Goal: Task Accomplishment & Management: Use online tool/utility

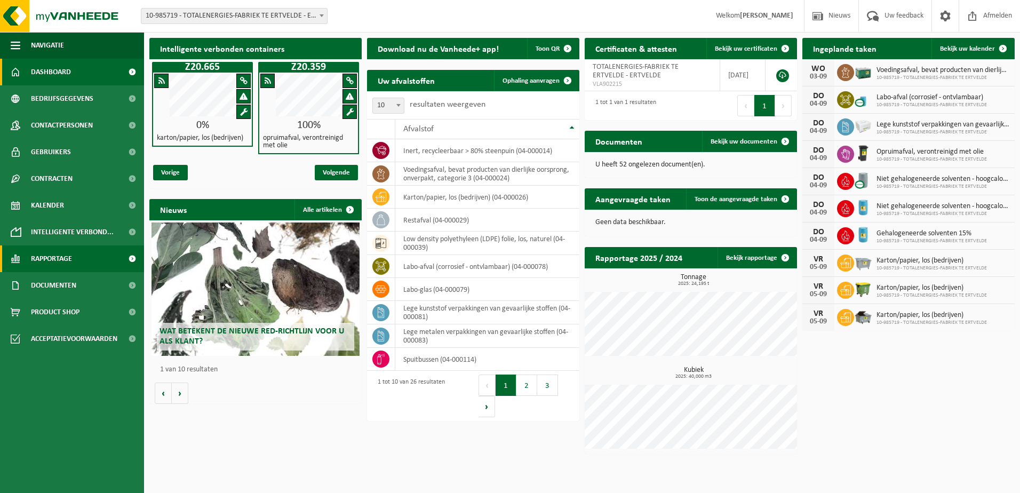
click at [50, 262] on span "Rapportage" at bounding box center [51, 259] width 41 height 27
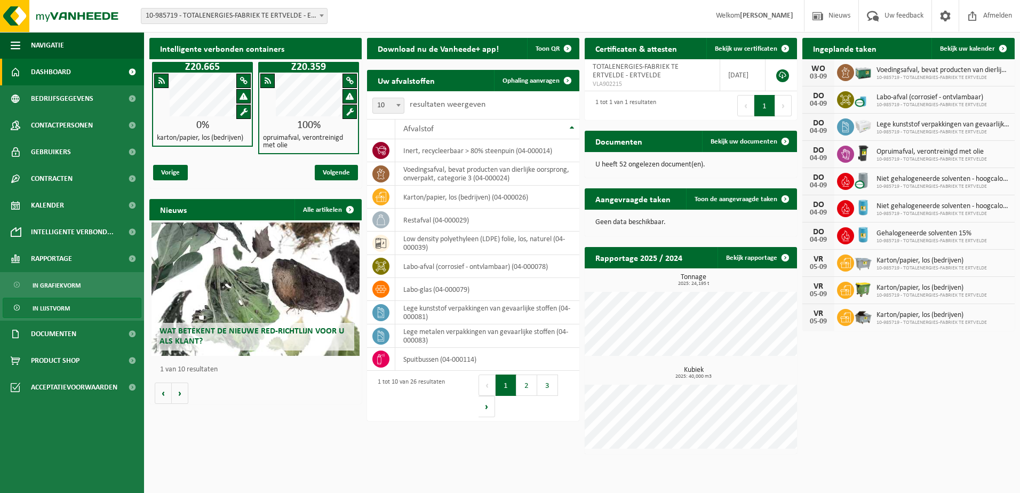
click at [64, 304] on span "In lijstvorm" at bounding box center [51, 308] width 37 height 20
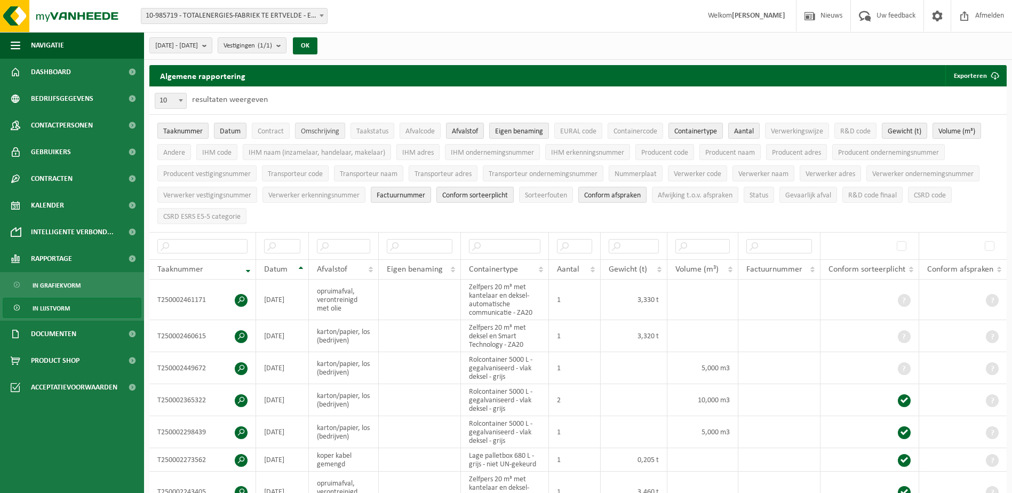
click at [312, 131] on span "Omschrijving" at bounding box center [320, 132] width 38 height 8
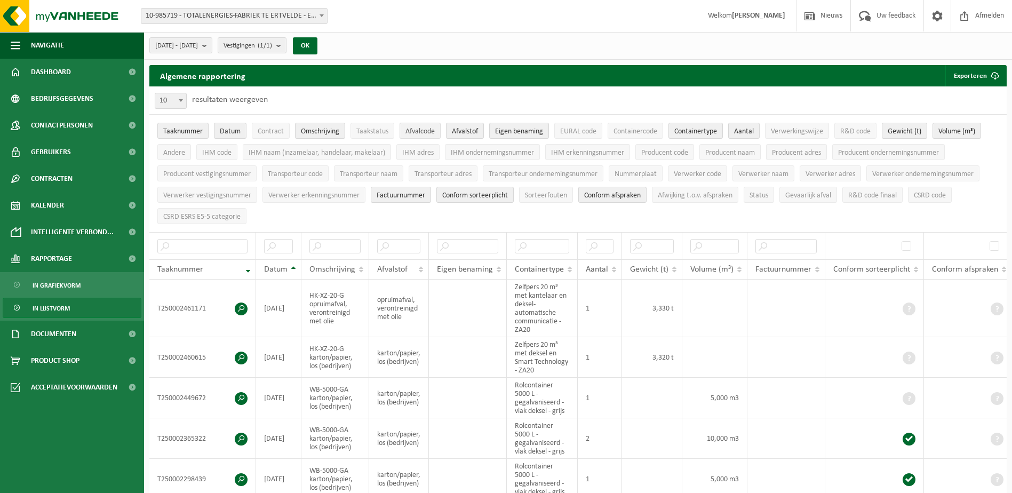
click at [421, 130] on span "Afvalcode" at bounding box center [420, 132] width 29 height 8
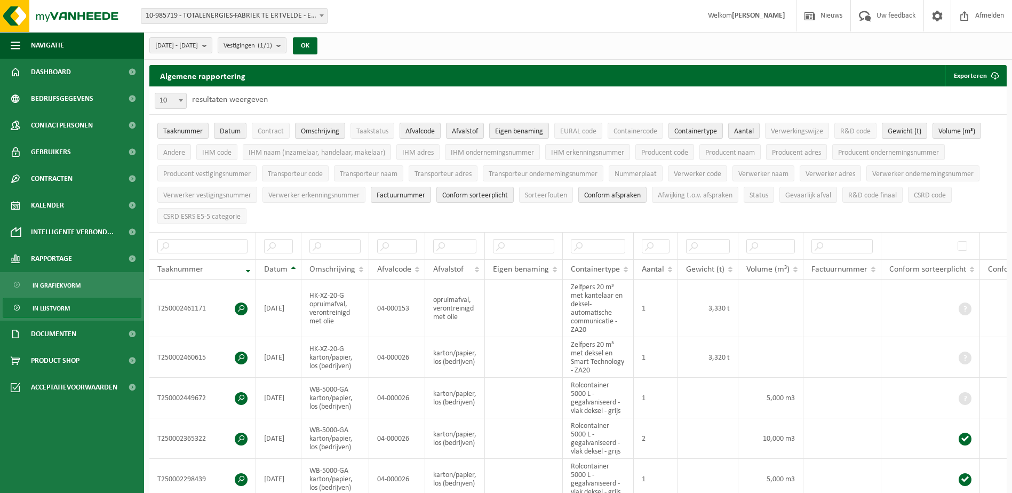
click at [421, 130] on span "Afvalcode" at bounding box center [420, 132] width 29 height 8
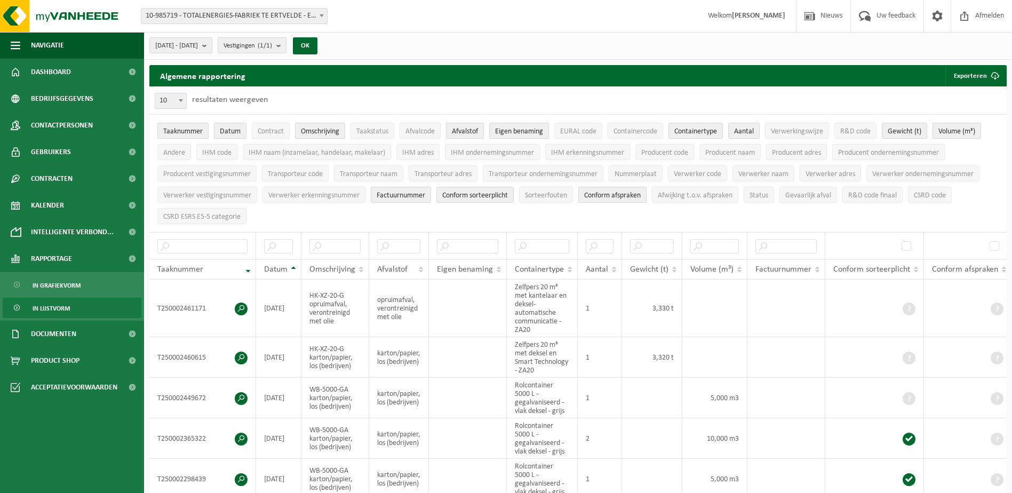
click at [463, 130] on span "Afvalstof" at bounding box center [465, 132] width 26 height 8
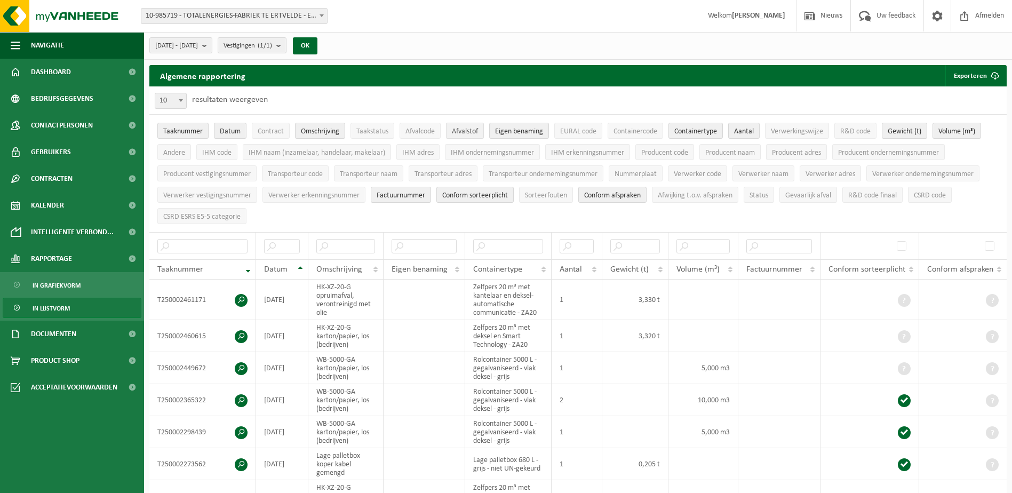
click at [464, 125] on button "Afvalstof" at bounding box center [465, 131] width 38 height 16
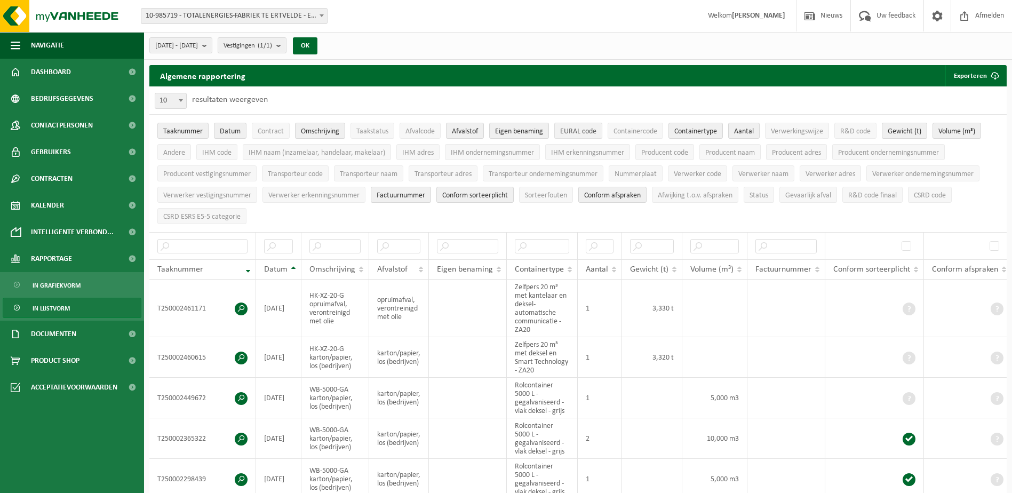
click at [583, 133] on span "EURAL code" at bounding box center [578, 132] width 36 height 8
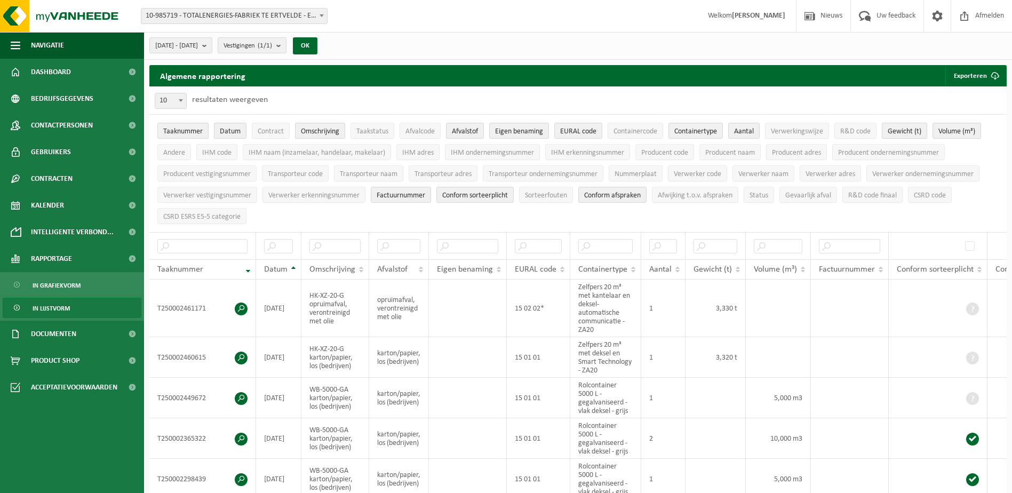
click at [906, 131] on span "Gewicht (t)" at bounding box center [905, 132] width 34 height 8
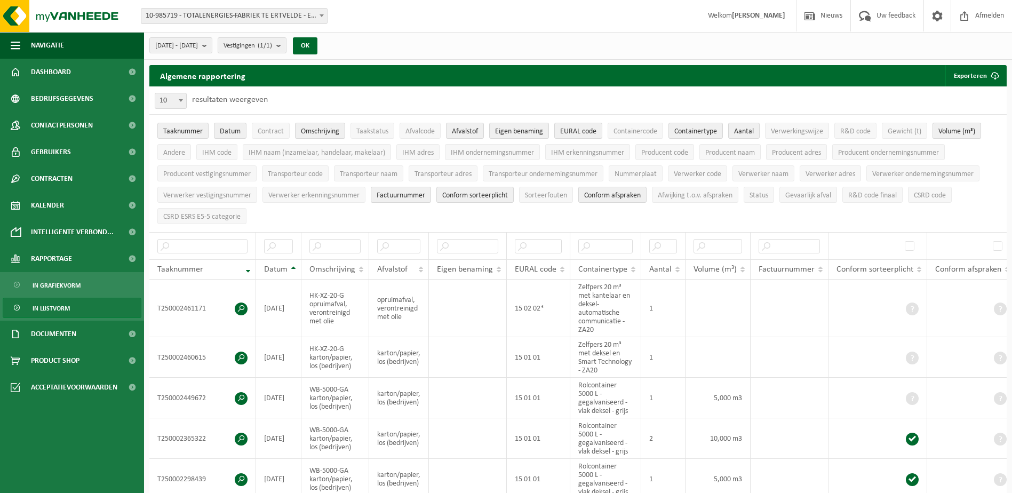
click at [960, 132] on span "Volume (m³)" at bounding box center [957, 132] width 37 height 8
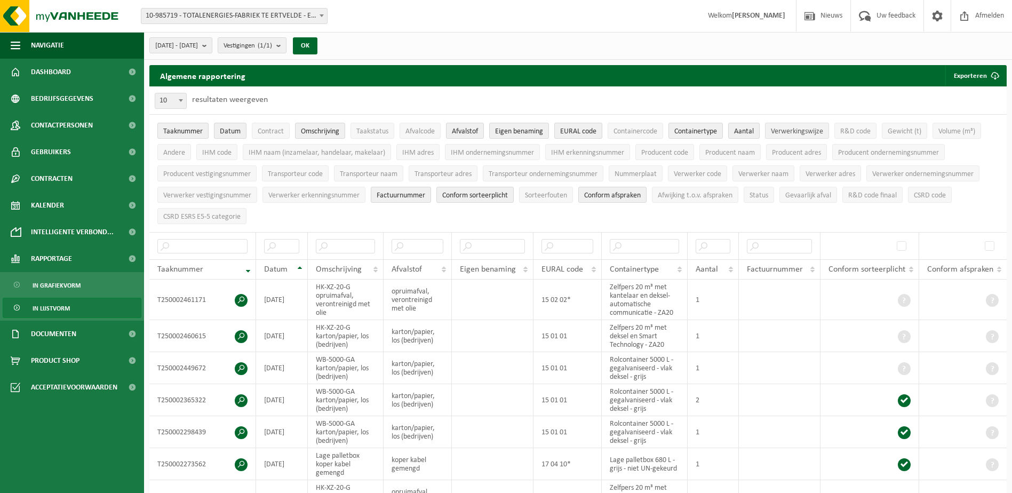
click at [820, 133] on span "Verwerkingswijze" at bounding box center [797, 132] width 52 height 8
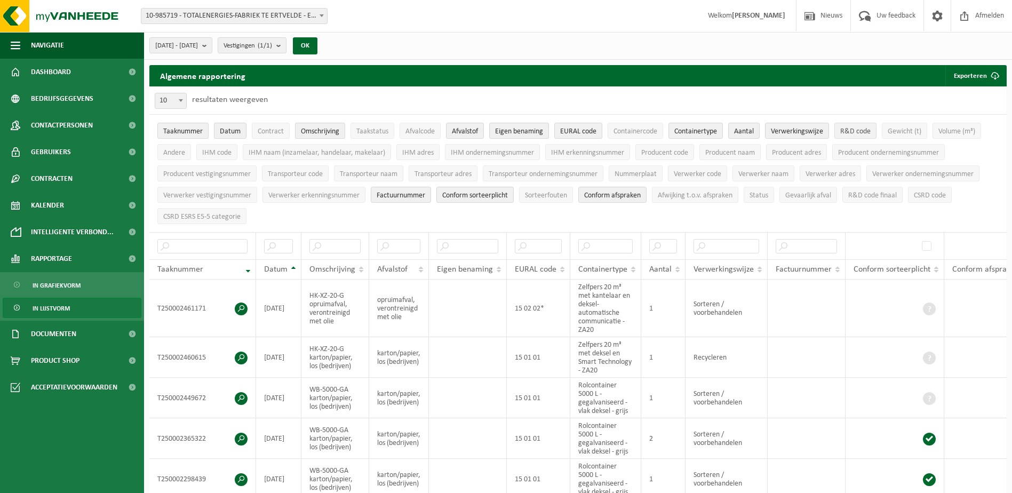
click at [858, 131] on span "R&D code" at bounding box center [856, 132] width 30 height 8
click at [369, 173] on span "Transporteur naam" at bounding box center [369, 174] width 58 height 8
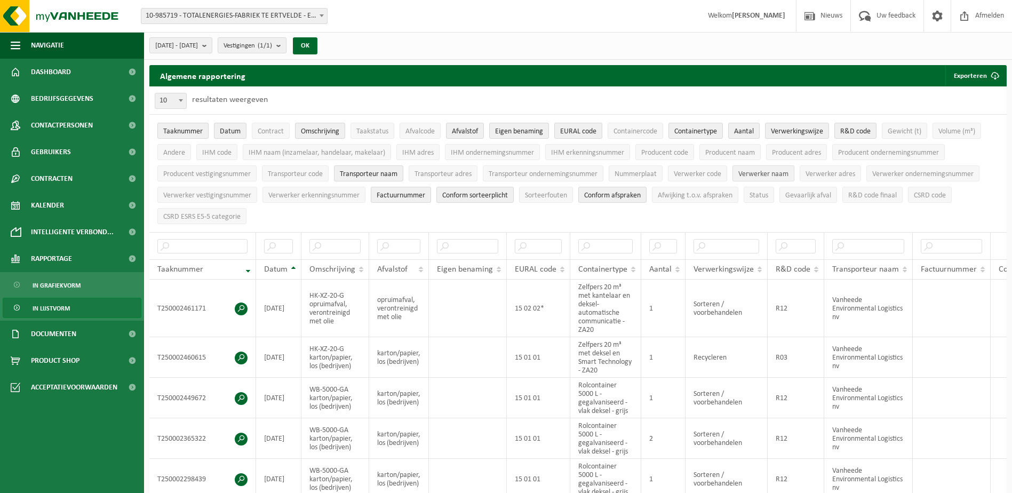
click at [763, 172] on span "Verwerker naam" at bounding box center [764, 174] width 50 height 8
click at [398, 195] on span "Factuurnummer" at bounding box center [401, 196] width 49 height 8
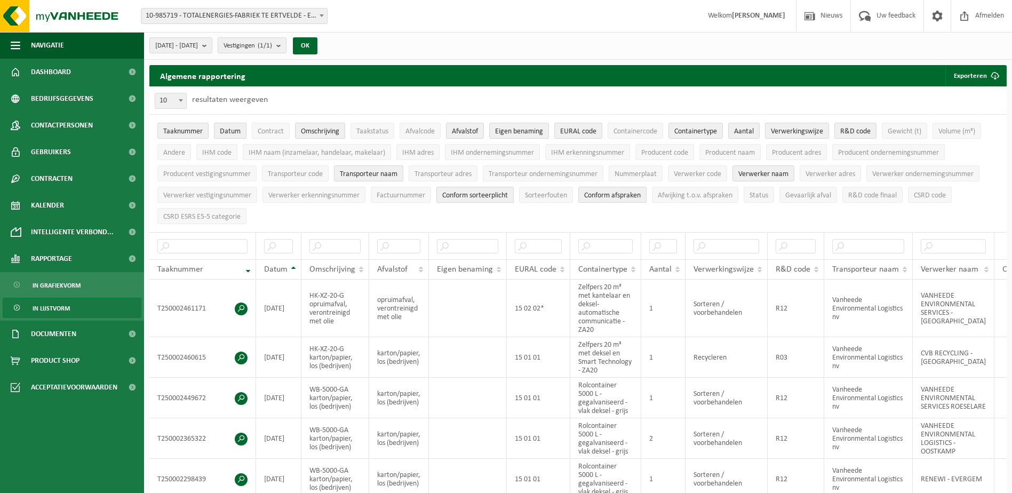
click at [482, 188] on button "Conform sorteerplicht" at bounding box center [475, 195] width 77 height 16
click at [616, 193] on span "Conform afspraken" at bounding box center [612, 196] width 57 height 8
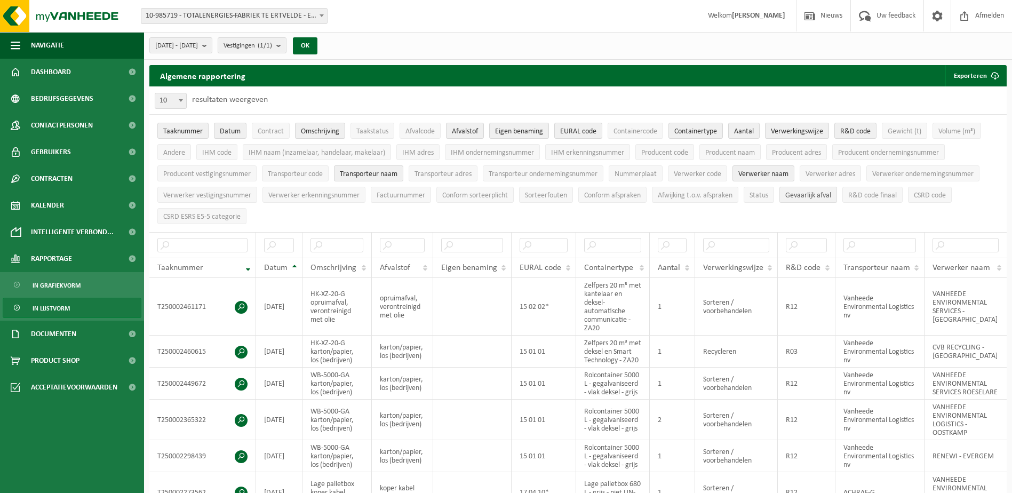
click at [827, 199] on button "Gevaarlijk afval" at bounding box center [809, 195] width 58 height 16
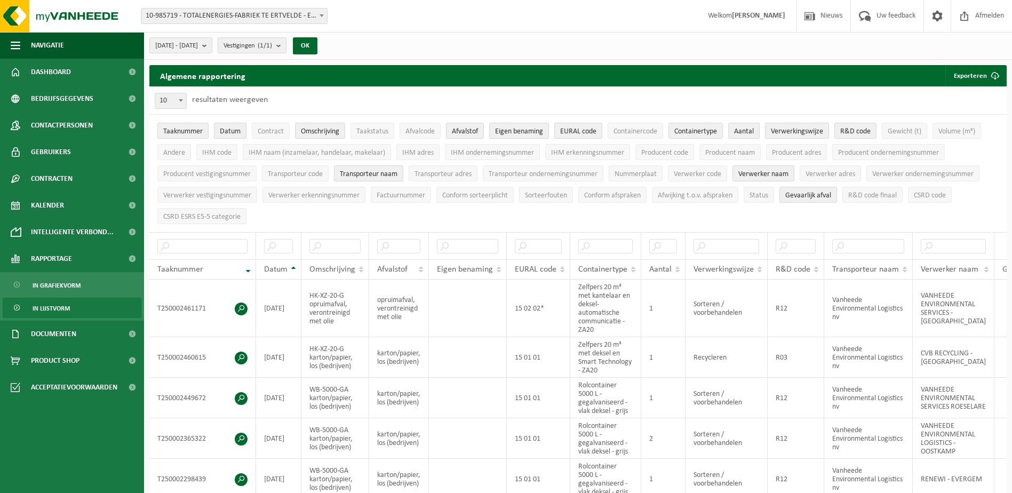
click at [983, 210] on ul "Taaknummer Datum Contract Omschrijving Taakstatus Afvalcode Afvalstof Eigen ben…" at bounding box center [578, 173] width 858 height 117
click at [972, 307] on td "VANHEEDE ENVIRONMENTAL SERVICES - [GEOGRAPHIC_DATA]" at bounding box center [954, 309] width 82 height 58
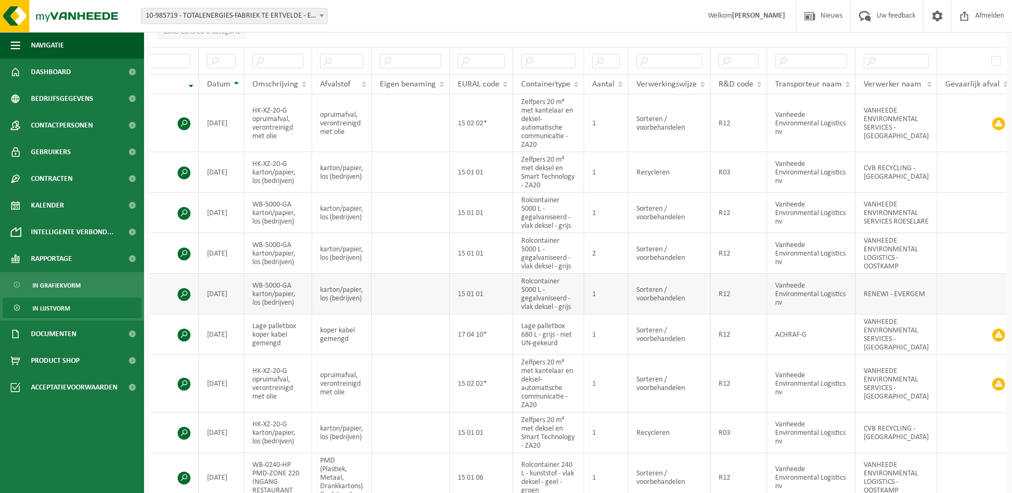
scroll to position [320, 0]
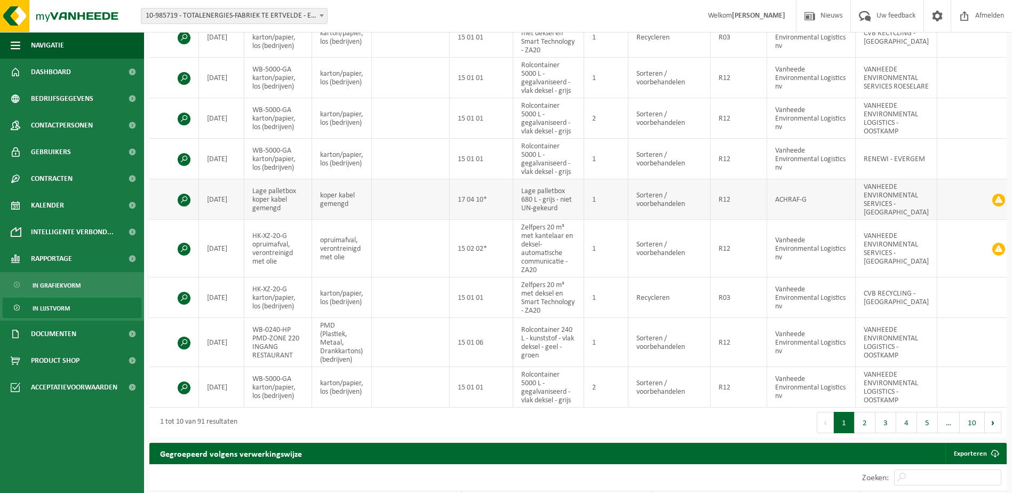
click at [995, 196] on span at bounding box center [999, 200] width 13 height 13
click at [999, 249] on span at bounding box center [999, 249] width 13 height 13
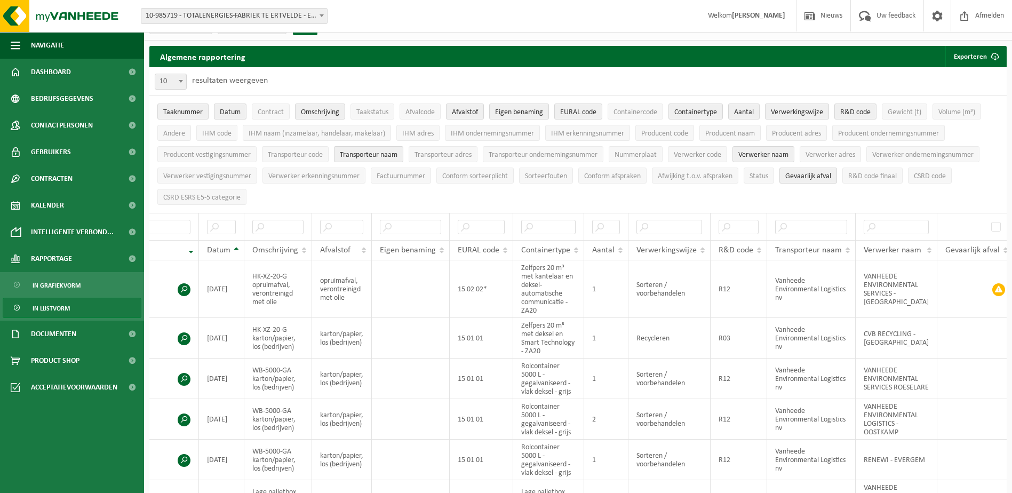
scroll to position [0, 0]
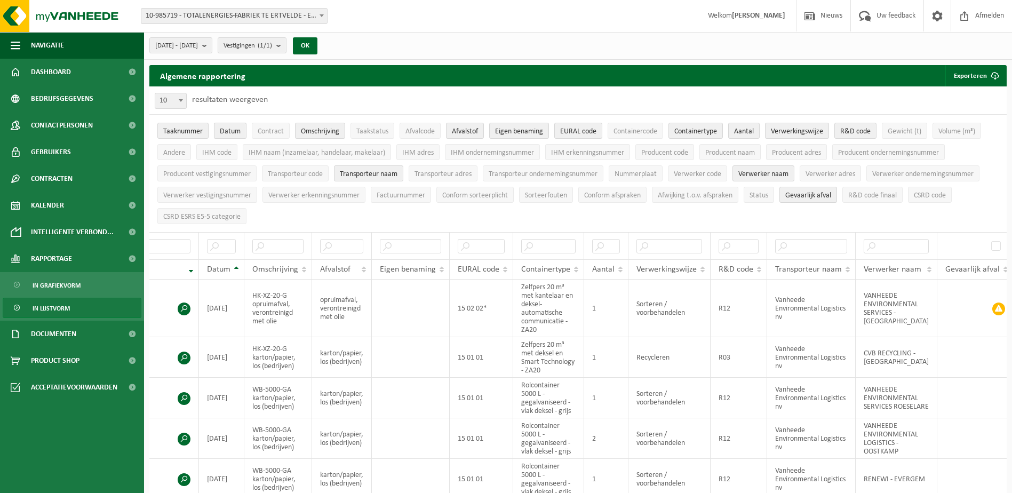
click at [230, 129] on span "Datum" at bounding box center [230, 132] width 21 height 8
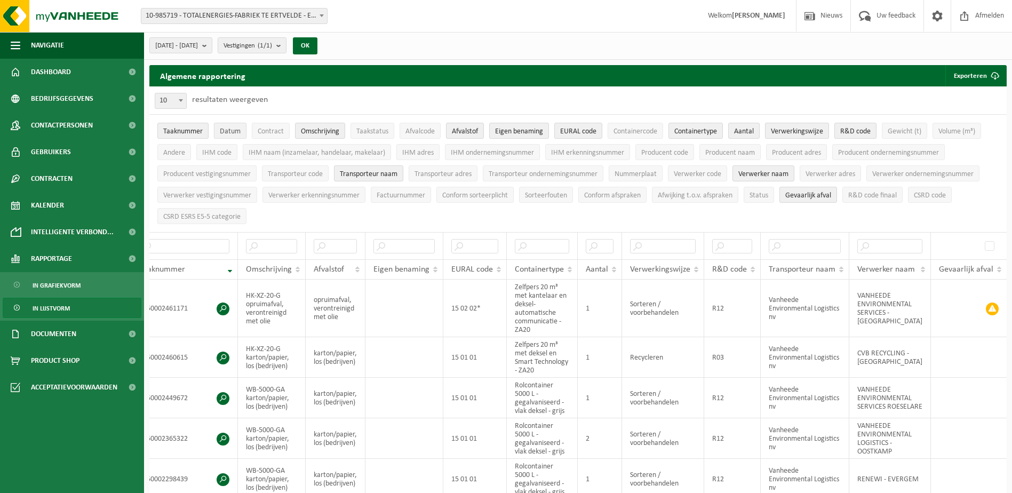
scroll to position [0, 12]
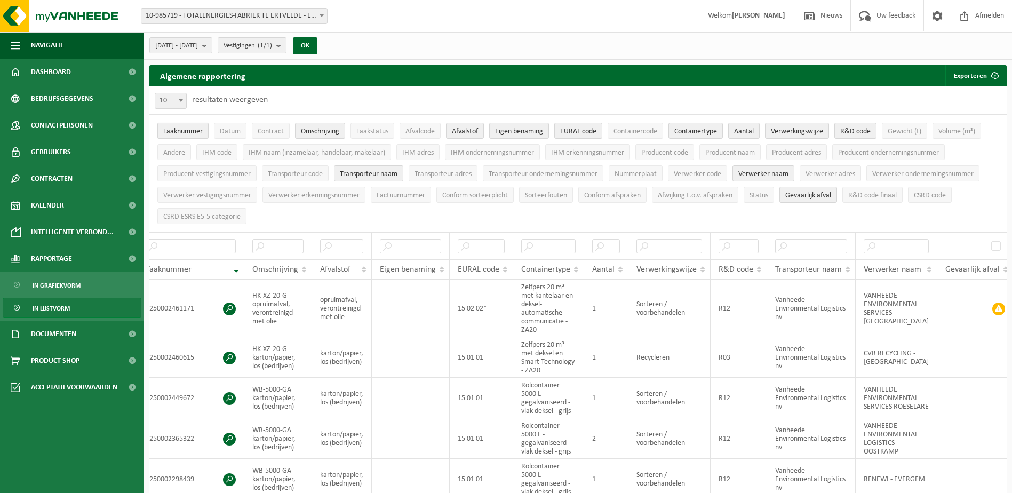
click at [183, 132] on span "Taaknummer" at bounding box center [182, 132] width 39 height 8
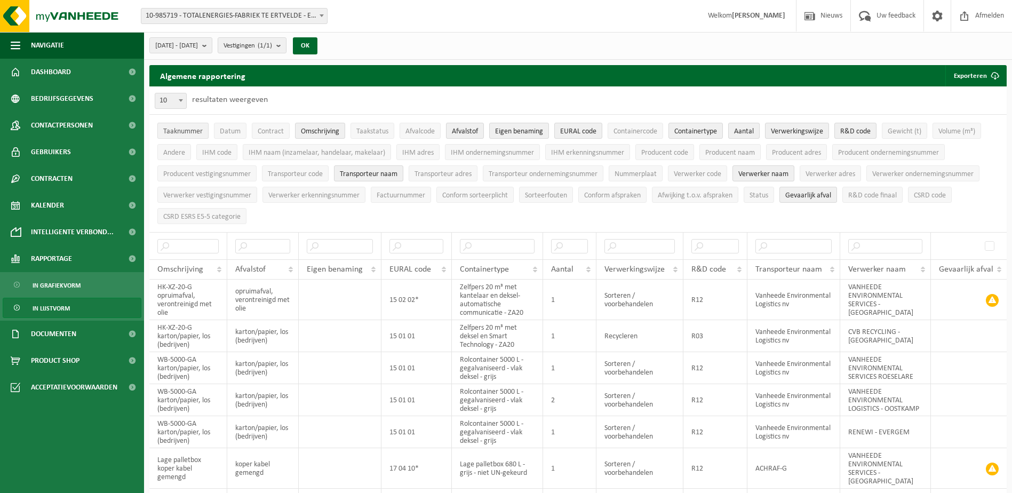
scroll to position [0, 0]
click at [988, 463] on span at bounding box center [992, 469] width 13 height 13
click at [995, 75] on span "submit" at bounding box center [995, 75] width 21 height 21
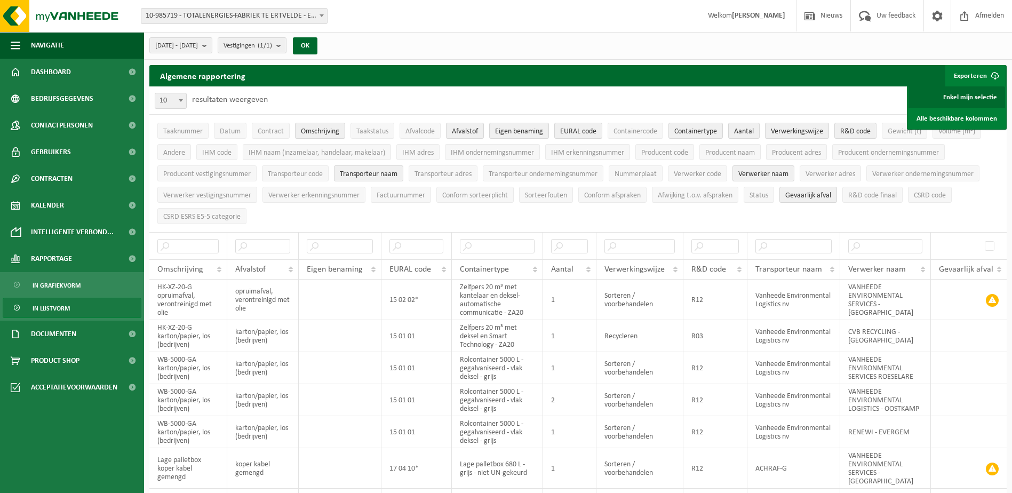
click at [969, 93] on link "Enkel mijn selectie" at bounding box center [957, 96] width 97 height 21
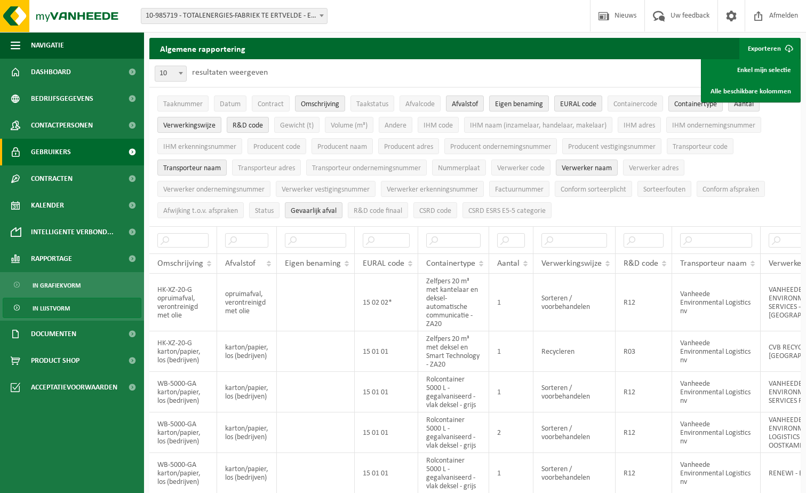
scroll to position [53, 0]
